Goal: Information Seeking & Learning: Learn about a topic

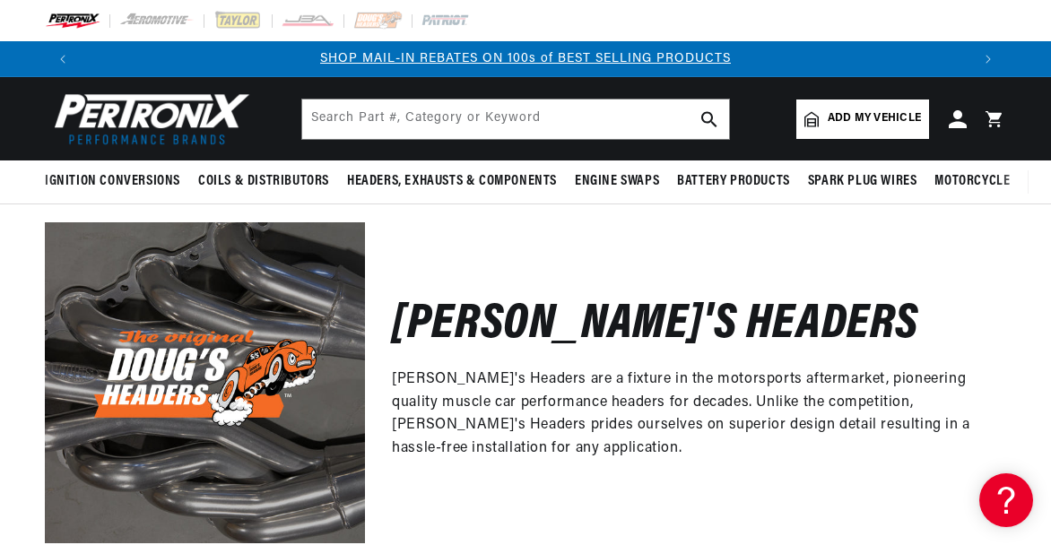
scroll to position [0, 1779]
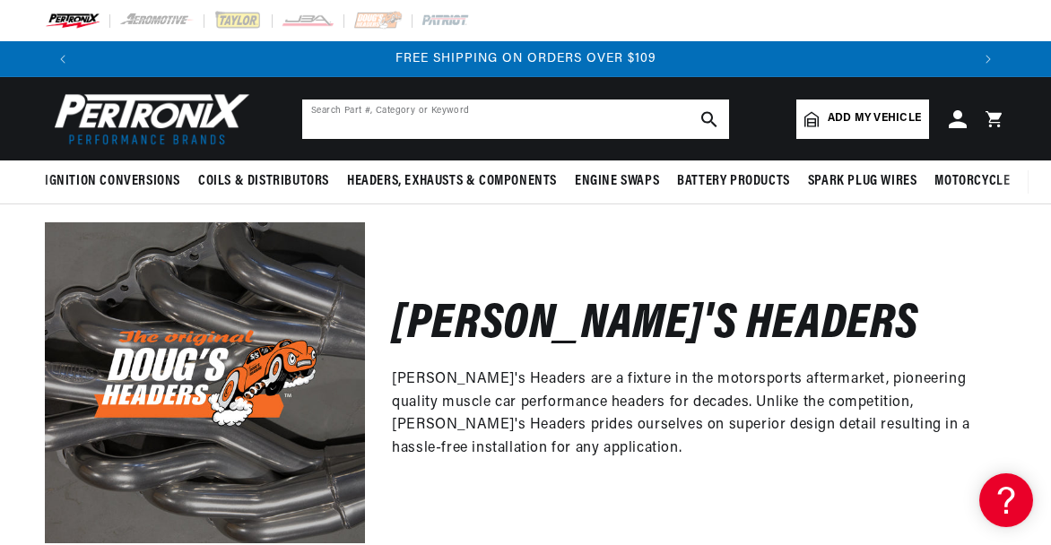
click at [474, 123] on input "text" at bounding box center [515, 119] width 427 height 39
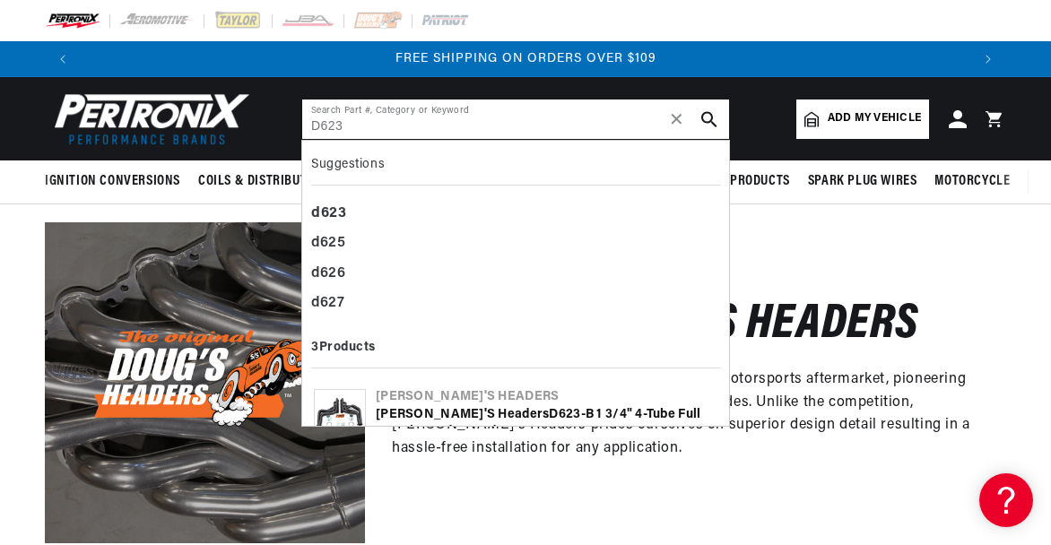
scroll to position [0, 0]
type input "D623"
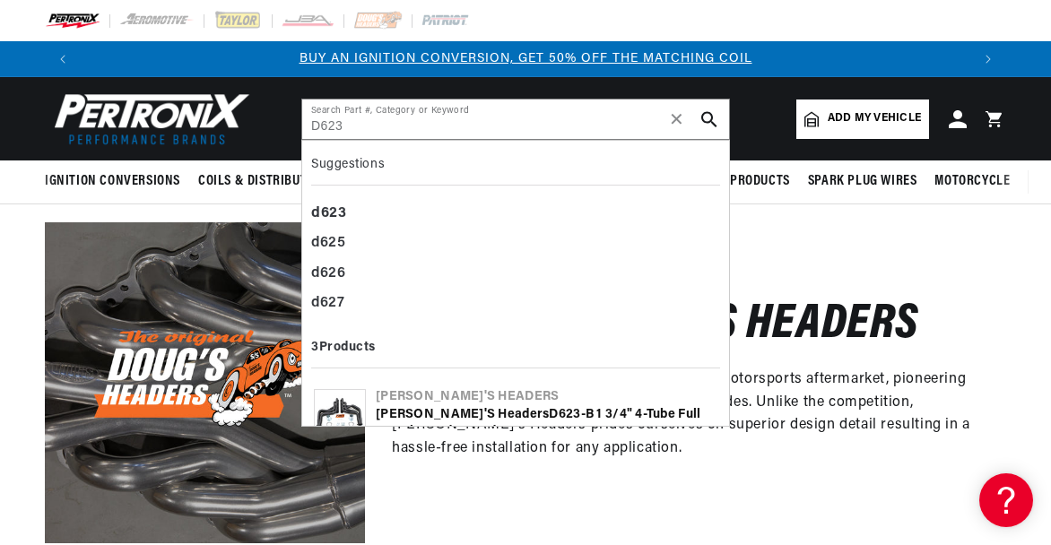
click at [549, 420] on b "D623" at bounding box center [564, 414] width 31 height 13
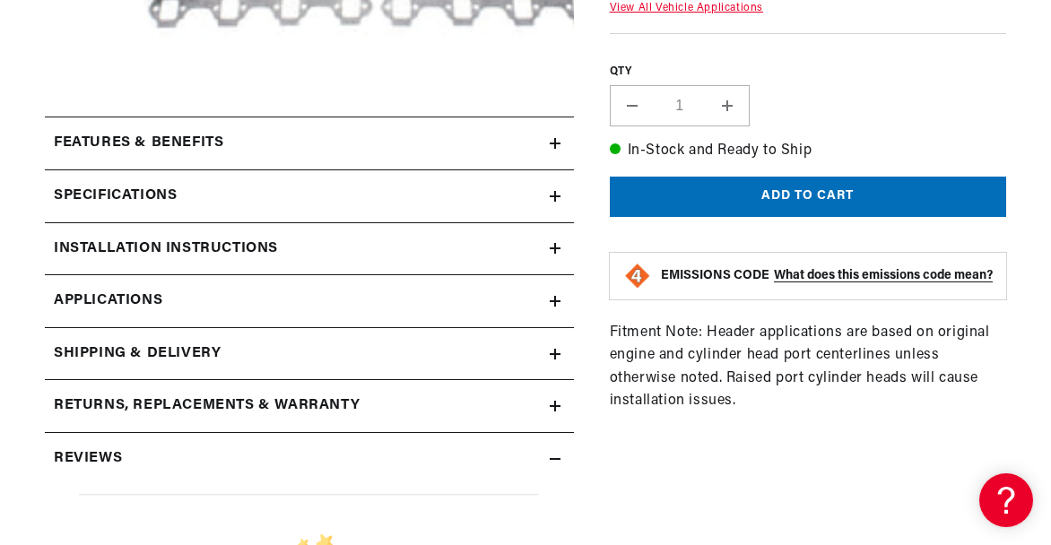
click at [552, 301] on icon at bounding box center [555, 301] width 11 height 0
